Goal: Task Accomplishment & Management: Use online tool/utility

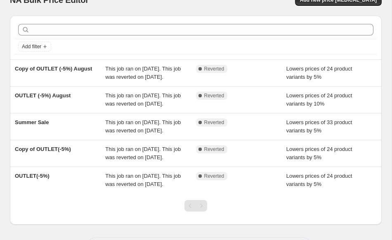
scroll to position [5, 0]
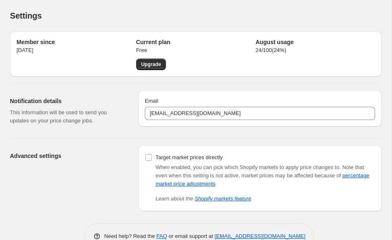
scroll to position [21, 0]
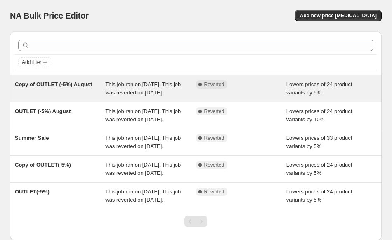
click at [148, 92] on span "This job ran on [DATE]. This job was reverted on [DATE]." at bounding box center [143, 88] width 76 height 14
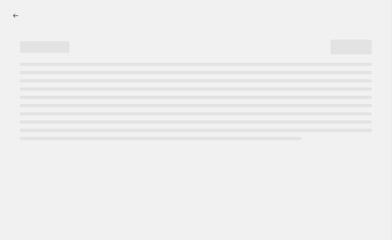
select select "percentage"
select select "collection"
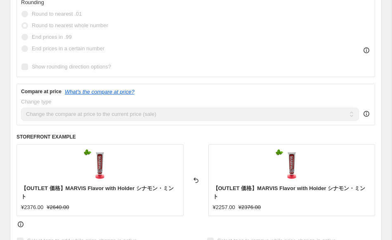
scroll to position [308, 0]
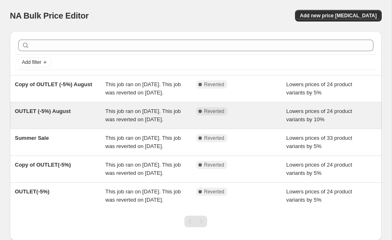
click at [53, 124] on div "OUTLET (-5%) August" at bounding box center [60, 115] width 90 height 17
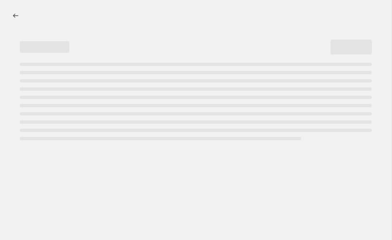
select select "percentage"
select select "collection"
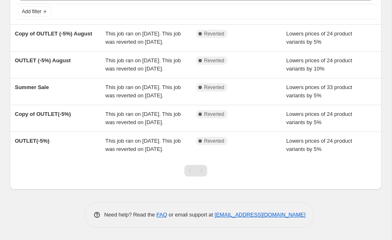
scroll to position [73, 0]
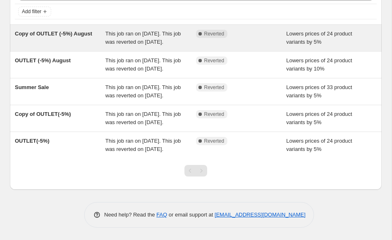
click at [51, 30] on div "Copy of OUTLET (-5%) August" at bounding box center [60, 38] width 90 height 17
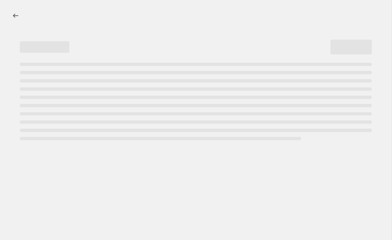
select select "percentage"
select select "collection"
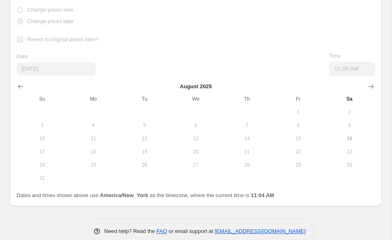
scroll to position [1085, 0]
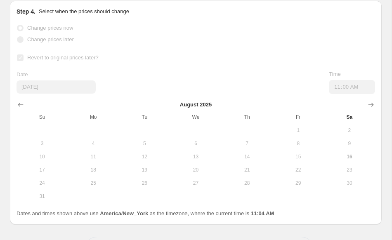
click at [59, 36] on span "Change prices later" at bounding box center [50, 39] width 47 height 6
click at [373, 101] on icon "Show next month, September 2025" at bounding box center [371, 105] width 8 height 8
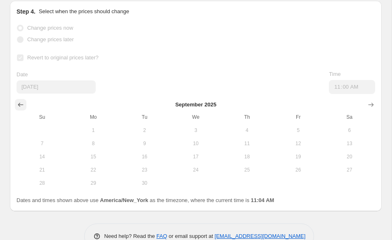
click at [21, 101] on icon "Show previous month, August 2025" at bounding box center [21, 105] width 8 height 8
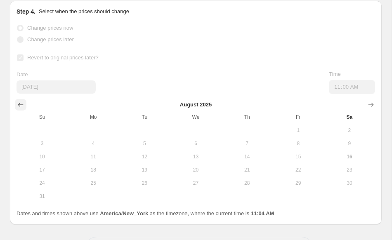
click at [21, 101] on icon "Show previous month, July 2025" at bounding box center [21, 105] width 8 height 8
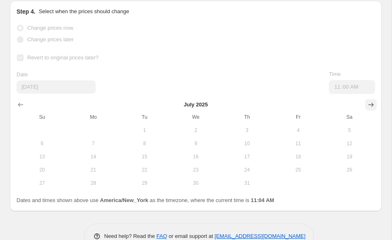
click at [369, 101] on icon "Show next month, August 2025" at bounding box center [371, 105] width 8 height 8
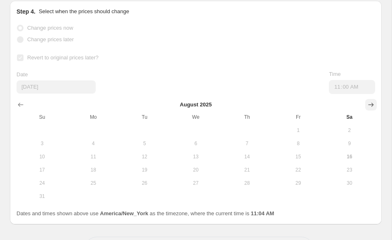
scroll to position [1025, 0]
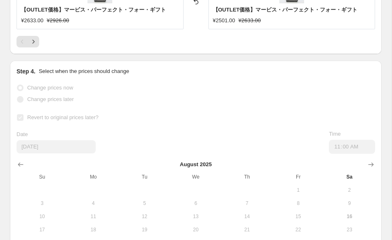
click at [73, 82] on label "Change prices now" at bounding box center [45, 88] width 57 height 12
click at [373, 161] on icon "Show next month, September 2025" at bounding box center [371, 165] width 8 height 8
click at [372, 163] on icon "Show next month, October 2025" at bounding box center [371, 165] width 5 height 4
click at [372, 163] on icon "Show next month, November 2025" at bounding box center [371, 165] width 5 height 4
click at [372, 163] on icon "Show next month, December 2025" at bounding box center [371, 165] width 5 height 4
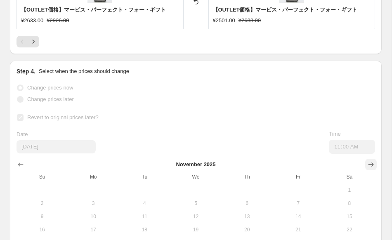
click at [372, 163] on icon "Show next month, December 2025" at bounding box center [371, 165] width 5 height 4
click at [372, 163] on icon "Show next month, February 2026" at bounding box center [371, 165] width 5 height 4
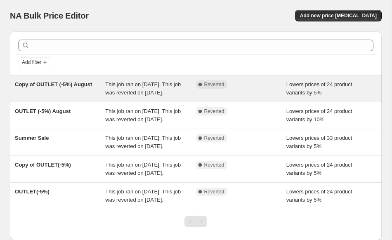
click at [48, 91] on div "Copy of OUTLET (-5%) August" at bounding box center [60, 88] width 90 height 17
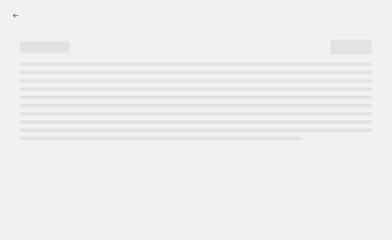
select select "percentage"
select select "collection"
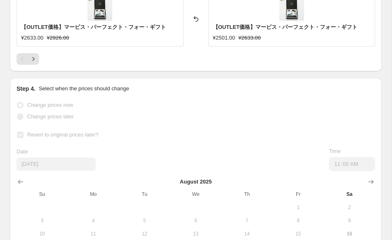
scroll to position [1103, 0]
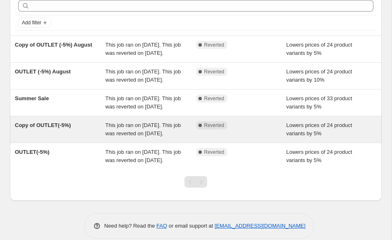
scroll to position [22, 0]
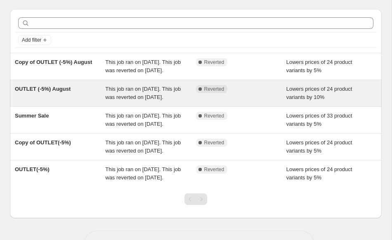
click at [149, 97] on span "This job ran on [DATE]. This job was reverted on [DATE]." at bounding box center [143, 93] width 76 height 14
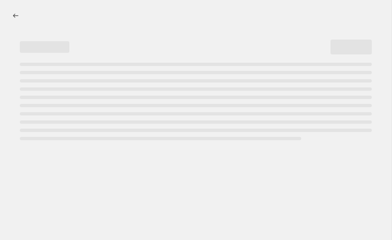
select select "percentage"
select select "collection"
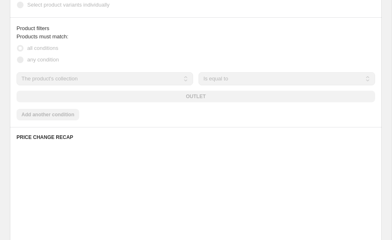
scroll to position [780, 0]
